Goal: Task Accomplishment & Management: Manage account settings

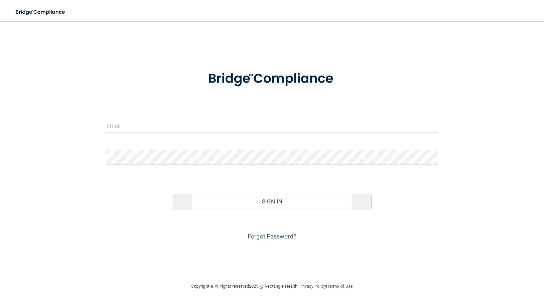
type input "[PERSON_NAME][EMAIL_ADDRESS][DOMAIN_NAME]"
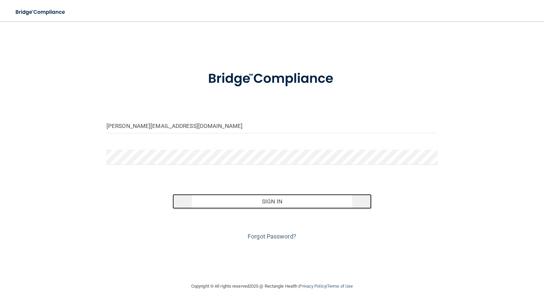
click at [261, 200] on button "Sign In" at bounding box center [272, 201] width 199 height 15
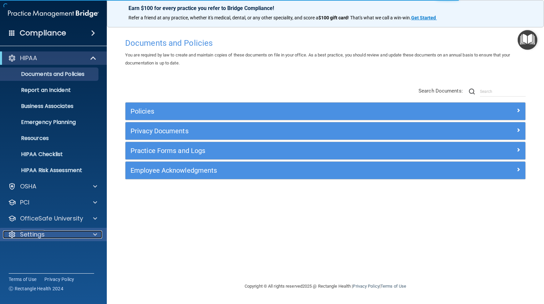
click at [95, 235] on span at bounding box center [95, 234] width 4 height 8
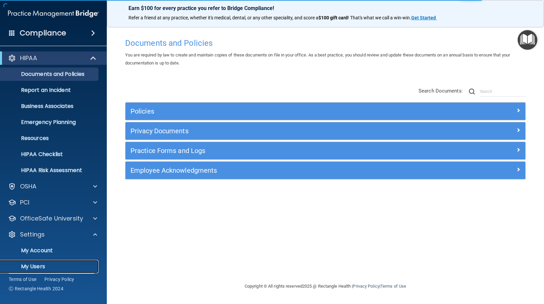
click at [63, 264] on p "My Users" at bounding box center [49, 266] width 91 height 7
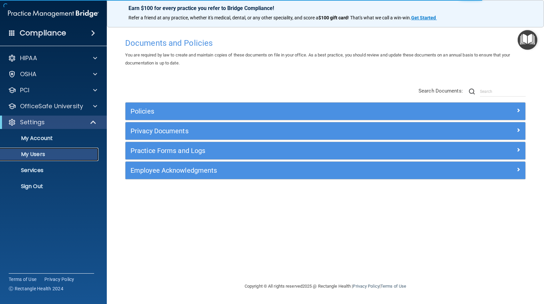
select select "20"
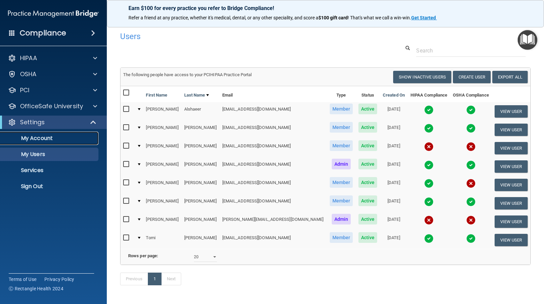
click at [53, 136] on p "My Account" at bounding box center [49, 138] width 91 height 7
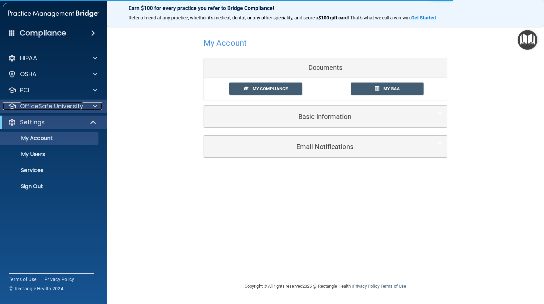
click at [76, 104] on p "OfficeSafe University" at bounding box center [51, 106] width 63 height 8
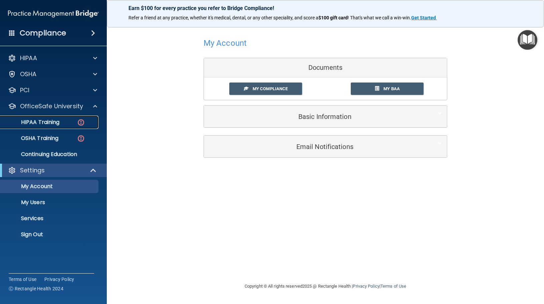
click at [59, 122] on p "HIPAA Training" at bounding box center [31, 122] width 55 height 7
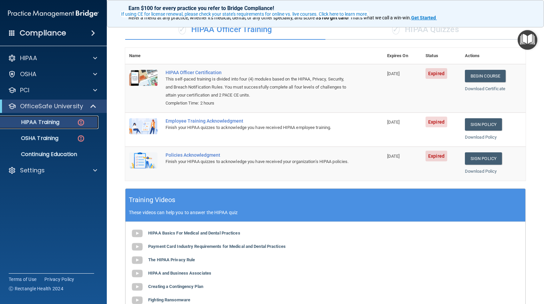
scroll to position [59, 0]
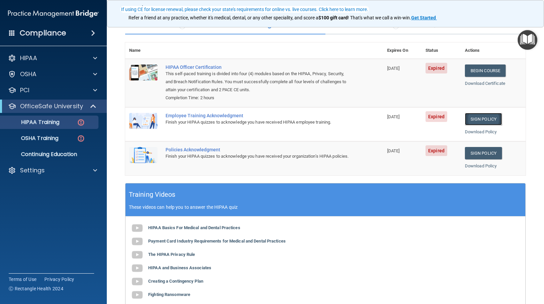
click at [488, 121] on link "Sign Policy" at bounding box center [483, 119] width 37 height 12
click at [486, 152] on link "Sign Policy" at bounding box center [483, 153] width 37 height 12
click at [474, 69] on link "Begin Course" at bounding box center [485, 70] width 41 height 12
click at [93, 170] on span at bounding box center [95, 170] width 4 height 8
click at [56, 203] on p "My Users" at bounding box center [49, 202] width 91 height 7
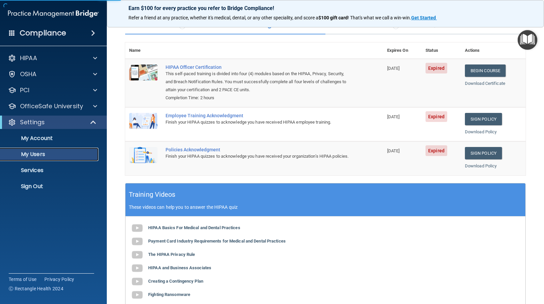
select select "20"
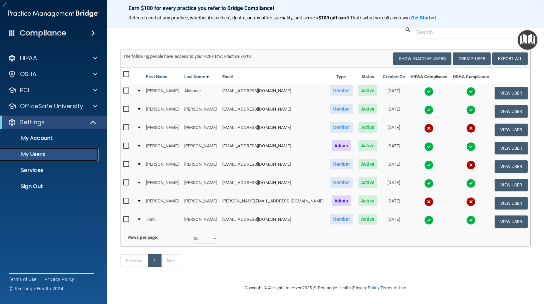
scroll to position [28, 0]
click at [459, 52] on button "Create User" at bounding box center [472, 58] width 38 height 12
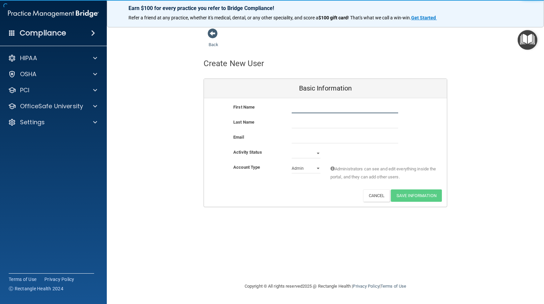
click at [306, 108] on input "text" at bounding box center [345, 108] width 106 height 10
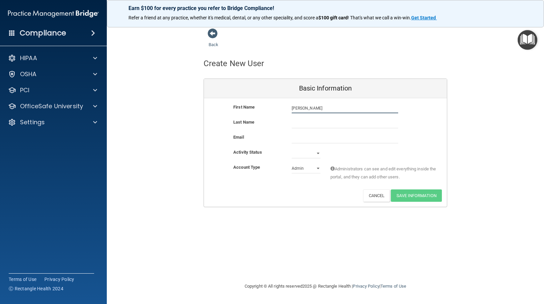
type input "[PERSON_NAME]"
click at [301, 121] on input "text" at bounding box center [345, 123] width 106 height 10
type input "[PERSON_NAME]"
click at [319, 152] on select "Active Inactive" at bounding box center [306, 153] width 29 height 10
select select "active"
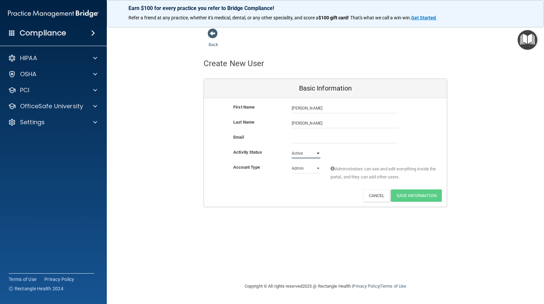
click at [292, 148] on select "Active Inactive" at bounding box center [306, 153] width 29 height 10
click at [299, 138] on input "email" at bounding box center [345, 138] width 106 height 10
type input "[EMAIL_ADDRESS][DOMAIN_NAME]"
click at [409, 194] on button "Save Information" at bounding box center [416, 197] width 51 height 12
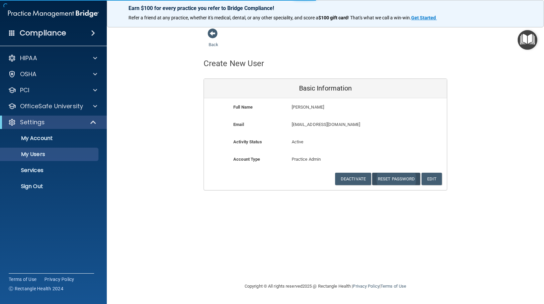
select select "20"
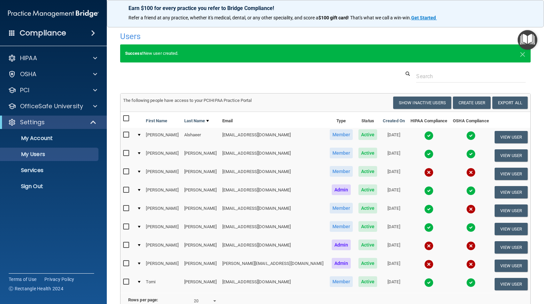
click at [127, 246] on input "checkbox" at bounding box center [127, 244] width 8 height 5
checkbox input "true"
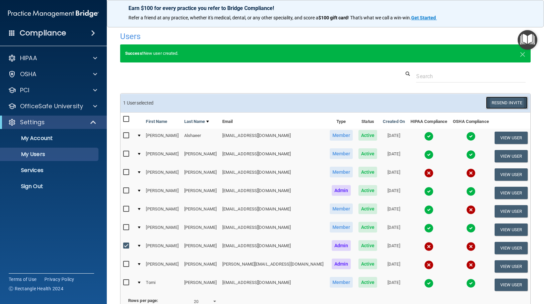
click at [498, 101] on button "Resend Invite" at bounding box center [507, 102] width 42 height 12
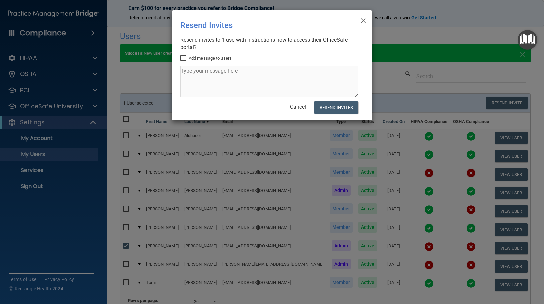
click at [182, 57] on input "Add message to users" at bounding box center [184, 58] width 8 height 5
checkbox input "true"
click at [187, 72] on textarea at bounding box center [269, 81] width 178 height 31
type textarea "Please complete your compliance training, it will be under Office Safe Universi…"
click at [332, 106] on button "Resend Invites" at bounding box center [336, 107] width 44 height 12
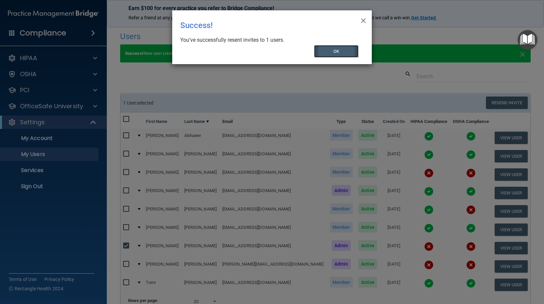
click at [338, 52] on button "OK" at bounding box center [336, 51] width 45 height 12
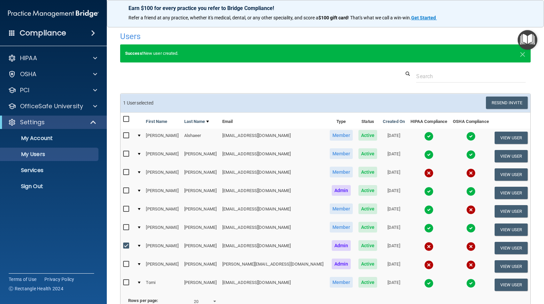
click at [31, 34] on h4 "Compliance" at bounding box center [43, 32] width 46 height 9
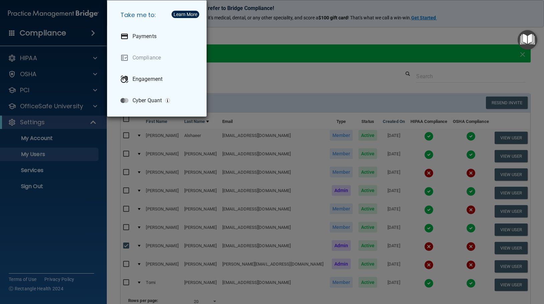
click at [43, 24] on div "Take me to: Payments Compliance Engagement Cyber Quant" at bounding box center [272, 152] width 544 height 304
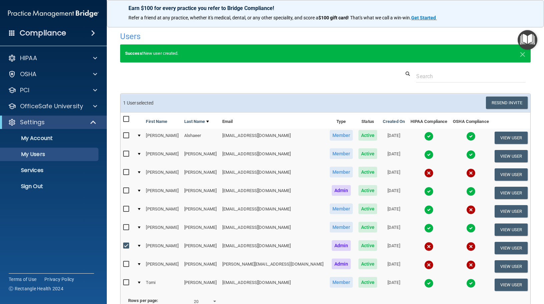
click at [126, 172] on input "checkbox" at bounding box center [127, 172] width 8 height 5
checkbox input "true"
click at [499, 104] on button "Resend Invite" at bounding box center [507, 102] width 42 height 12
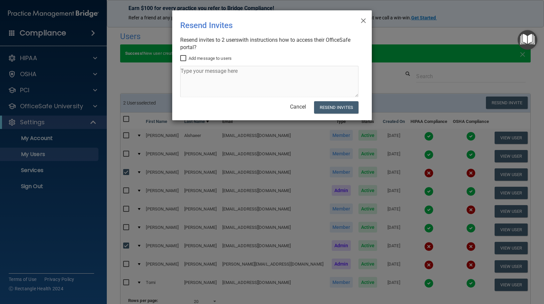
click at [184, 57] on input "Add message to users" at bounding box center [184, 58] width 8 height 5
checkbox input "true"
click at [196, 71] on textarea at bounding box center [269, 81] width 178 height 31
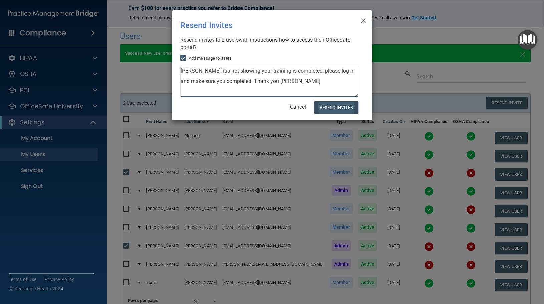
type textarea "[PERSON_NAME], itis not showing your training is completed, please log in and m…"
click at [337, 106] on button "Resend Invites" at bounding box center [336, 107] width 44 height 12
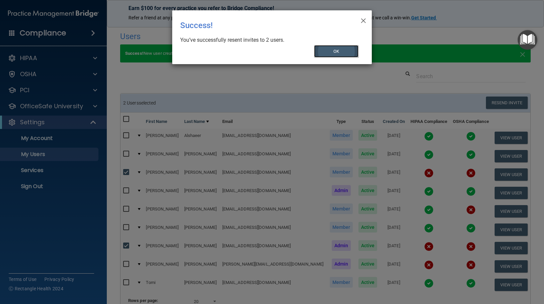
click at [343, 48] on button "OK" at bounding box center [336, 51] width 45 height 12
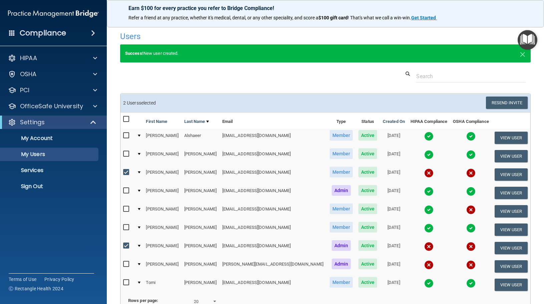
drag, startPoint x: 126, startPoint y: 172, endPoint x: 133, endPoint y: 193, distance: 21.6
click at [126, 173] on input "checkbox" at bounding box center [127, 172] width 8 height 5
checkbox input "false"
click at [126, 244] on input "checkbox" at bounding box center [127, 245] width 8 height 5
checkbox input "false"
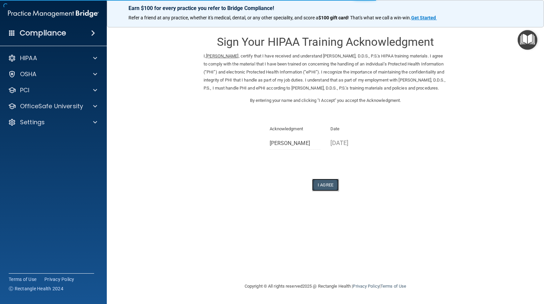
click at [330, 190] on button "I Agree" at bounding box center [325, 185] width 27 height 12
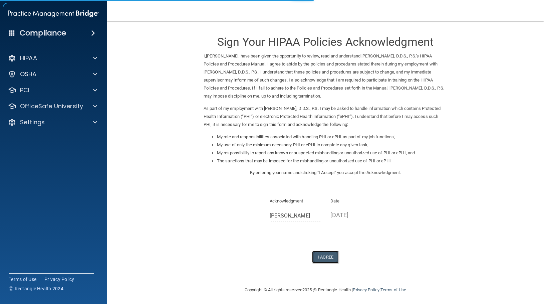
click at [323, 256] on button "I Agree" at bounding box center [325, 257] width 27 height 12
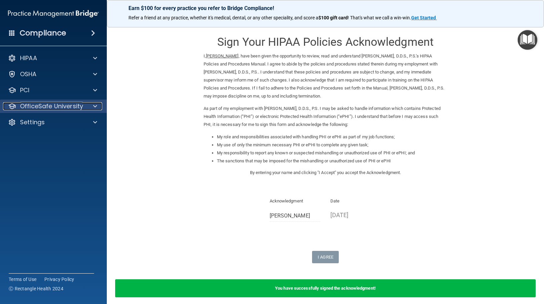
click at [93, 106] on div at bounding box center [94, 106] width 17 height 8
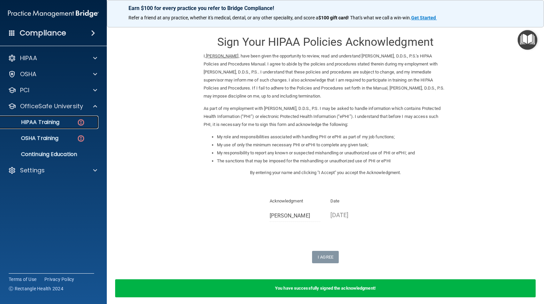
click at [77, 120] on img at bounding box center [81, 122] width 8 height 8
